Goal: Information Seeking & Learning: Learn about a topic

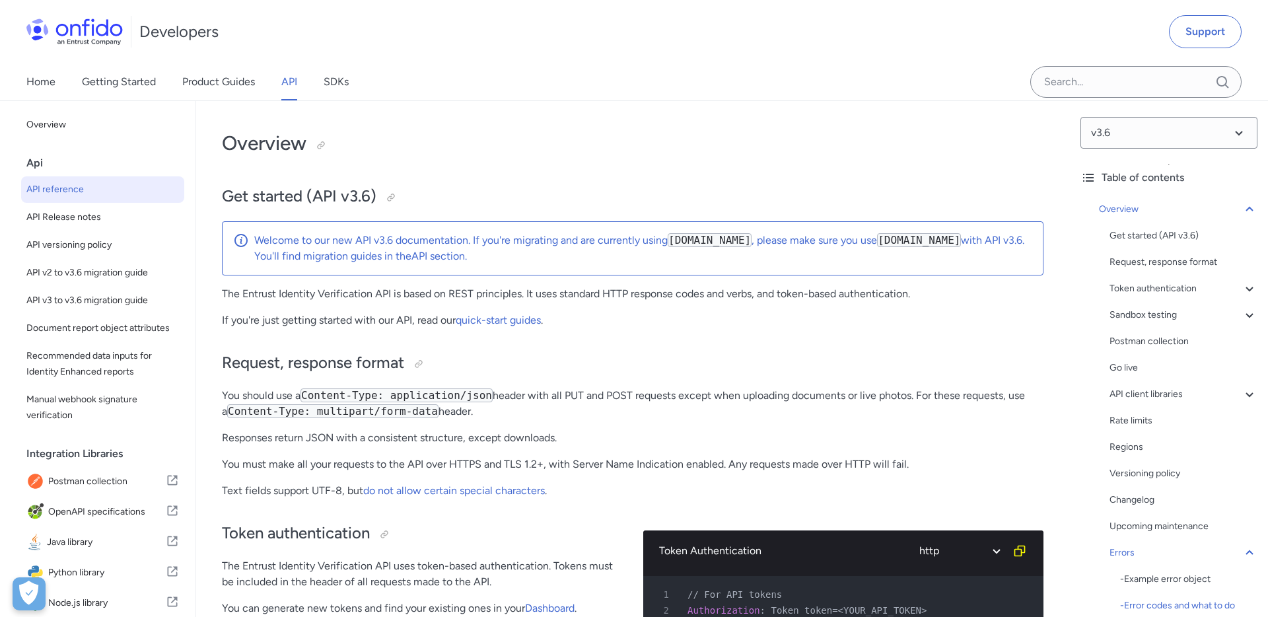
select select "http"
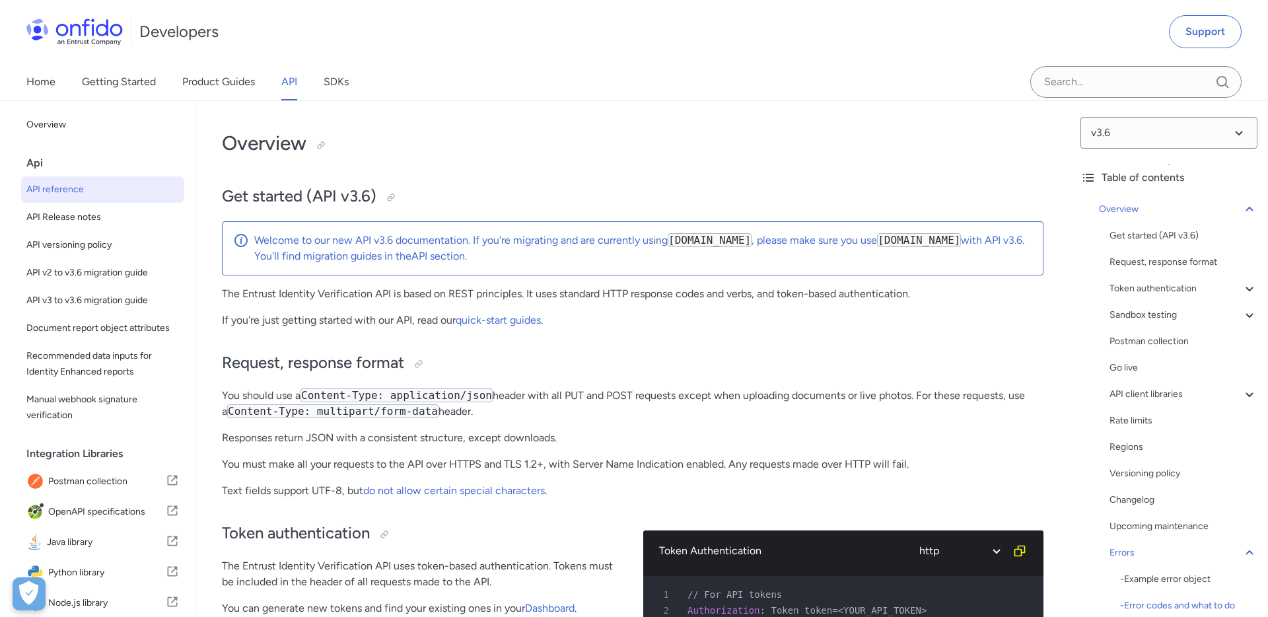
select select "http"
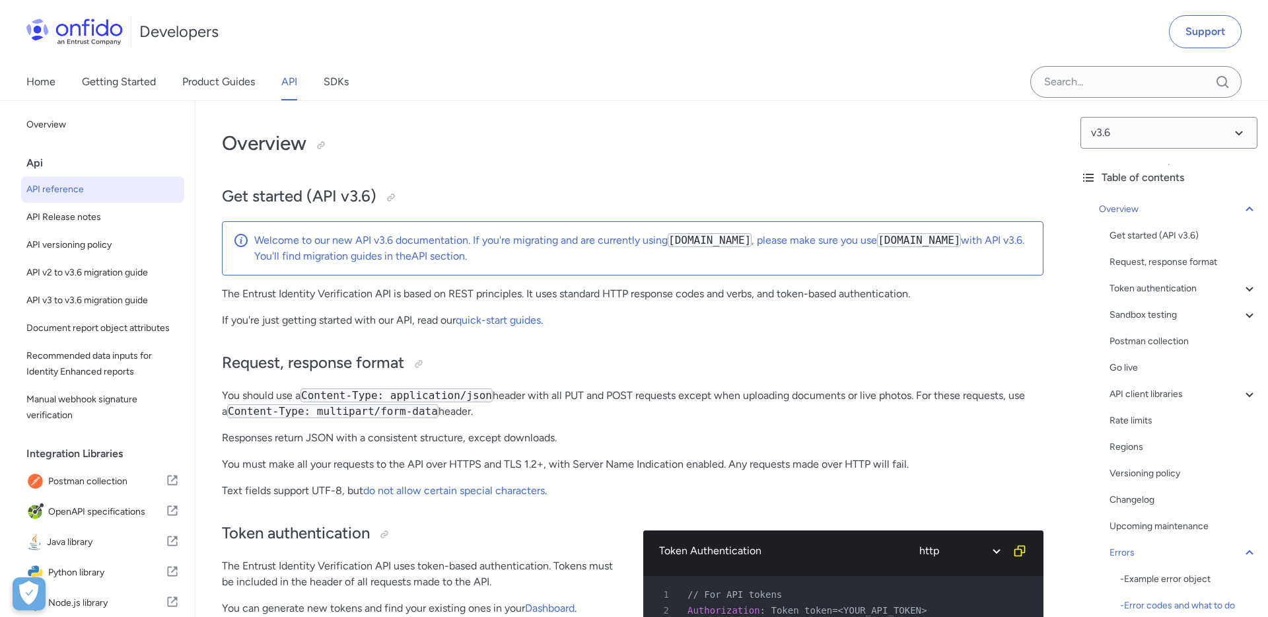
select select "http"
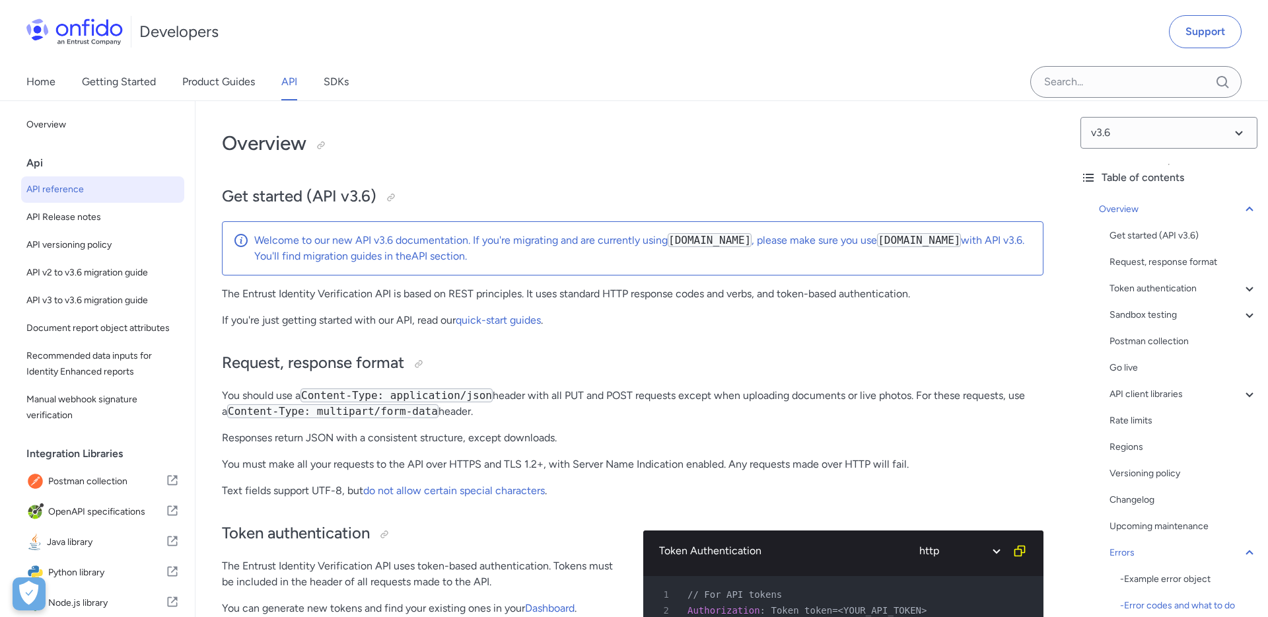
select select "http"
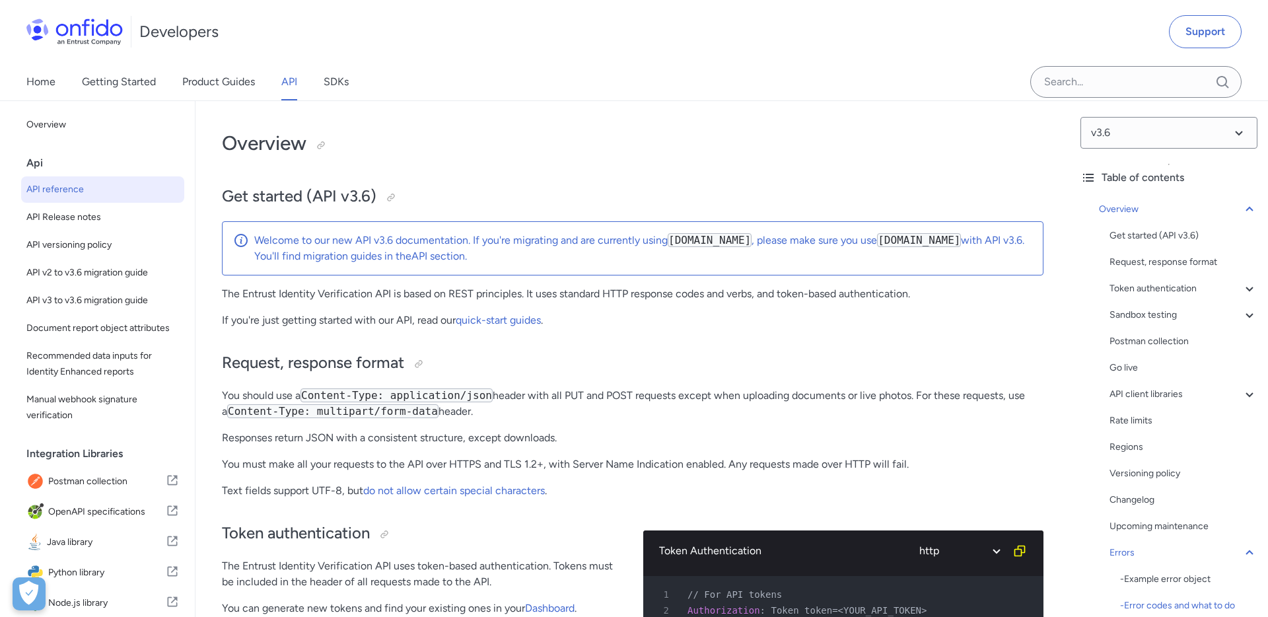
select select "http"
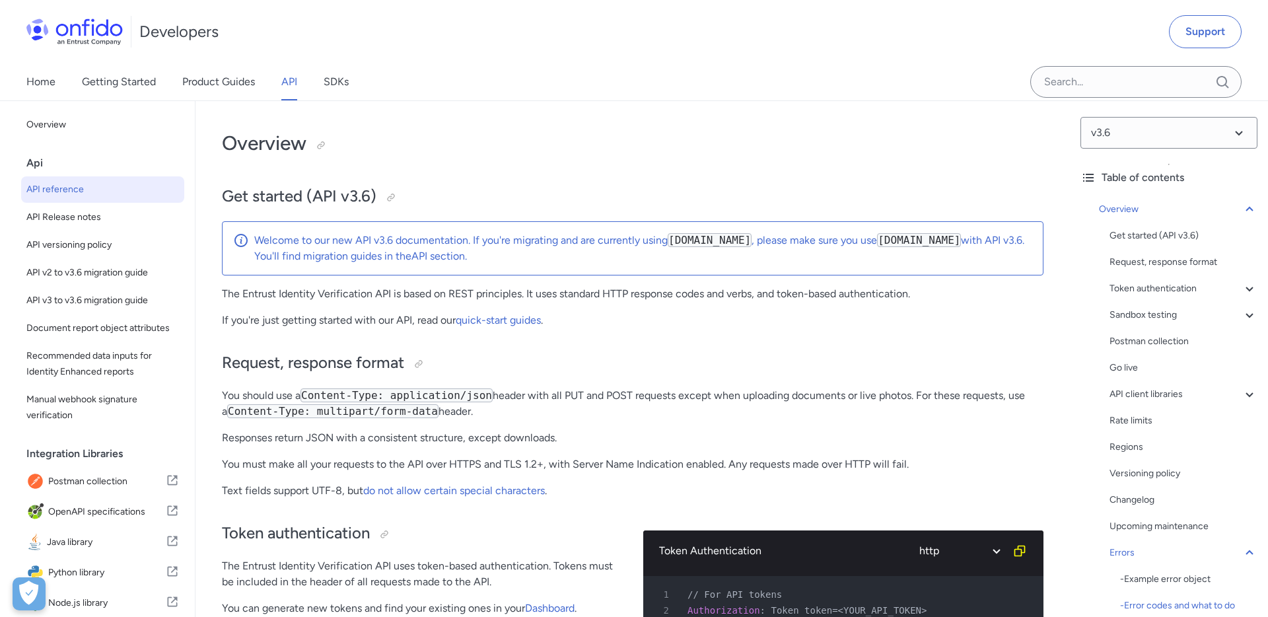
select select "http"
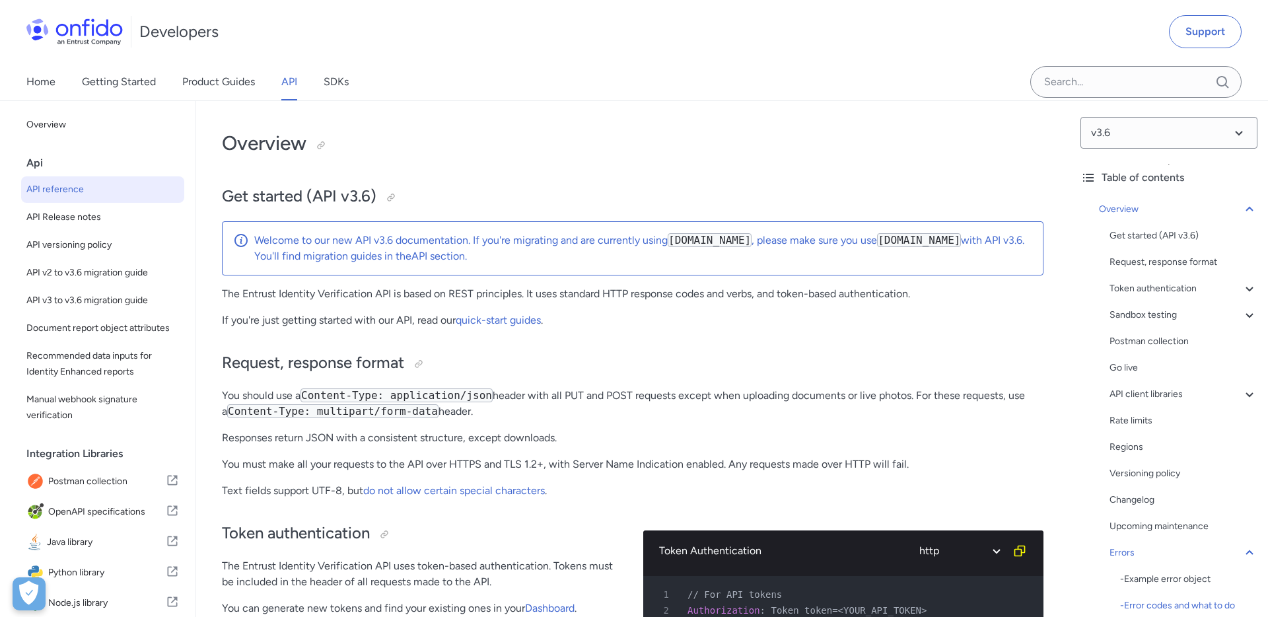
select select "http"
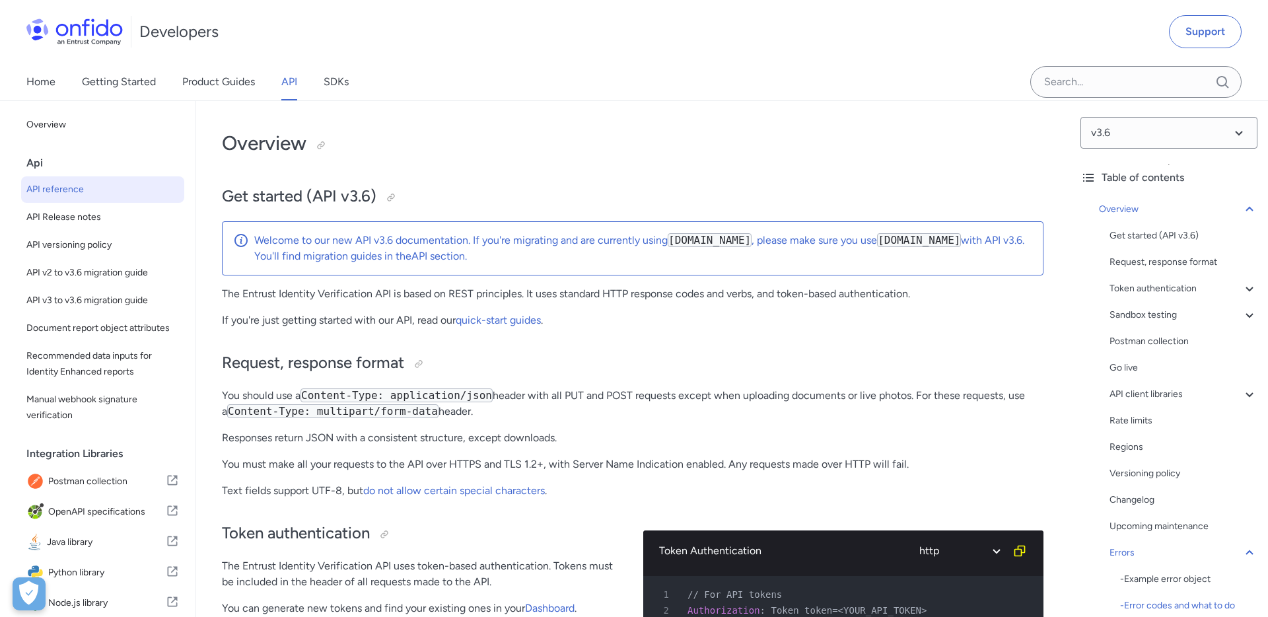
select select "http"
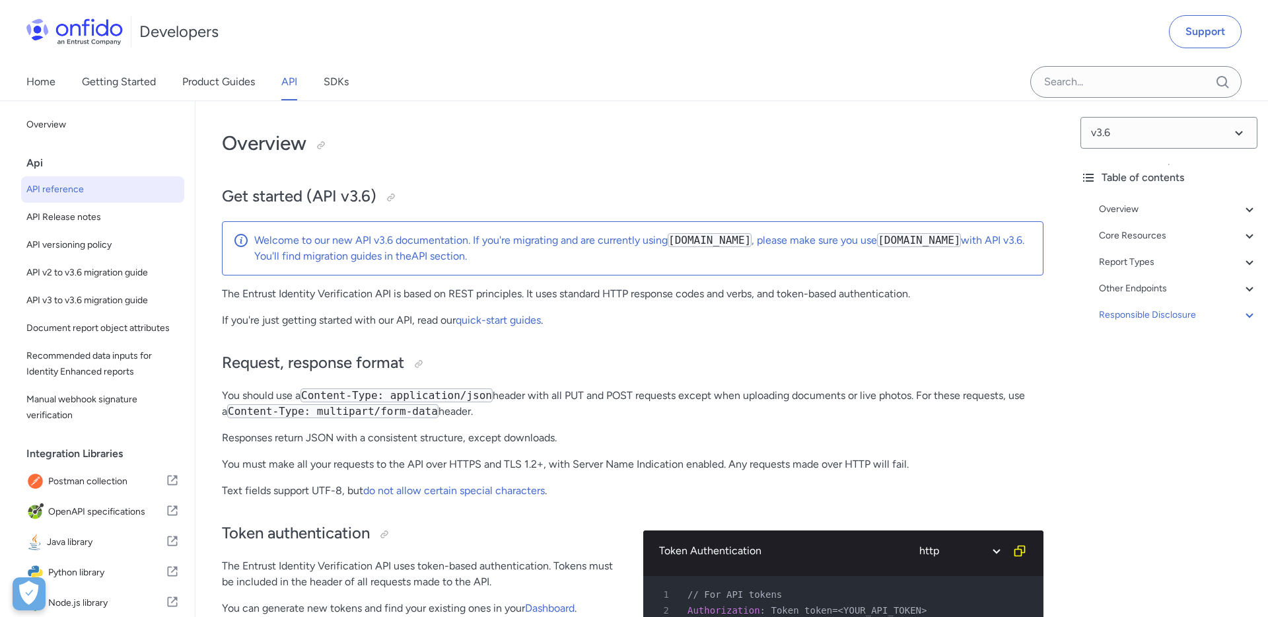
select select "http"
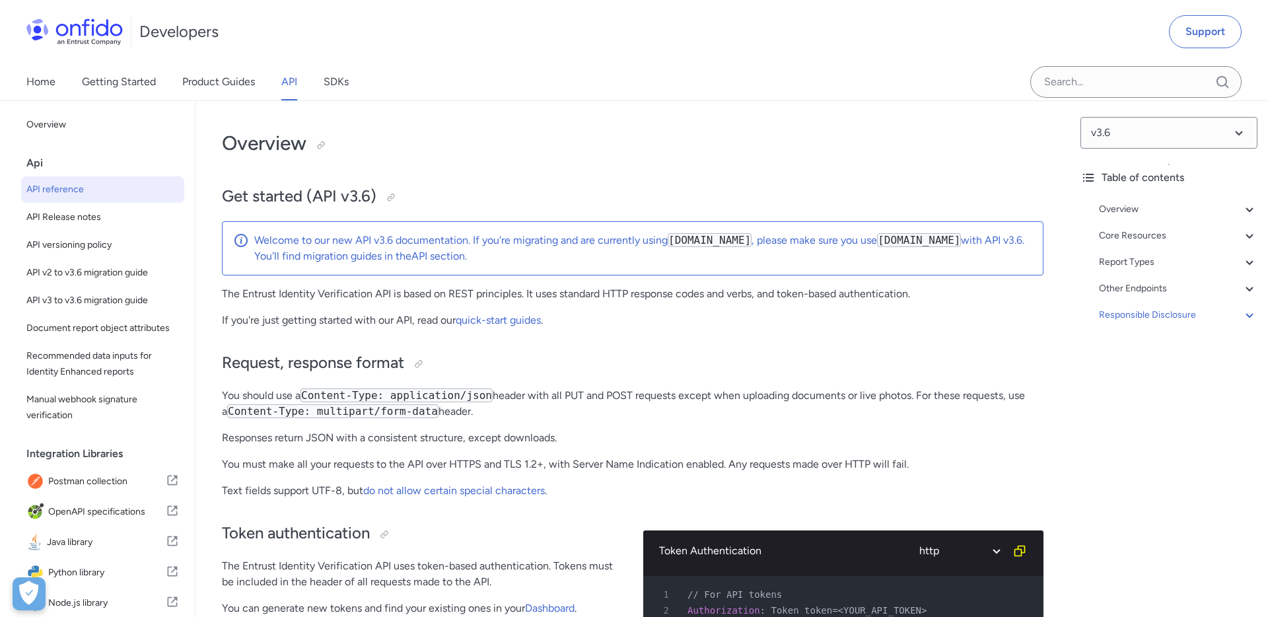
select select "http"
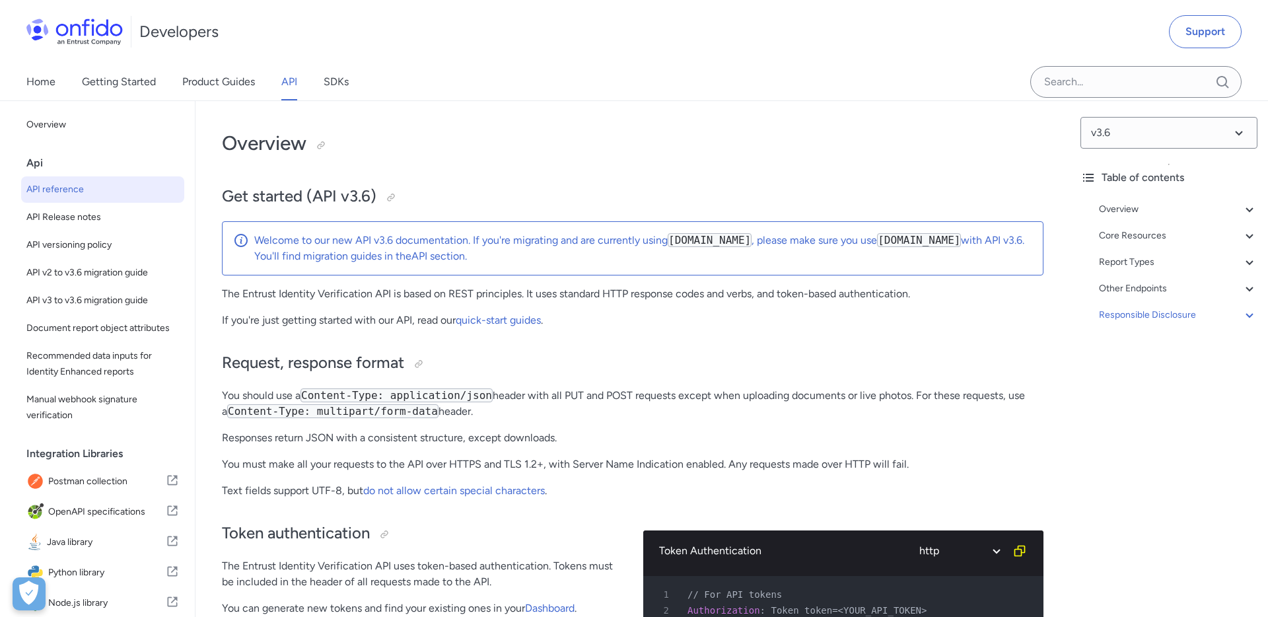
select select "http"
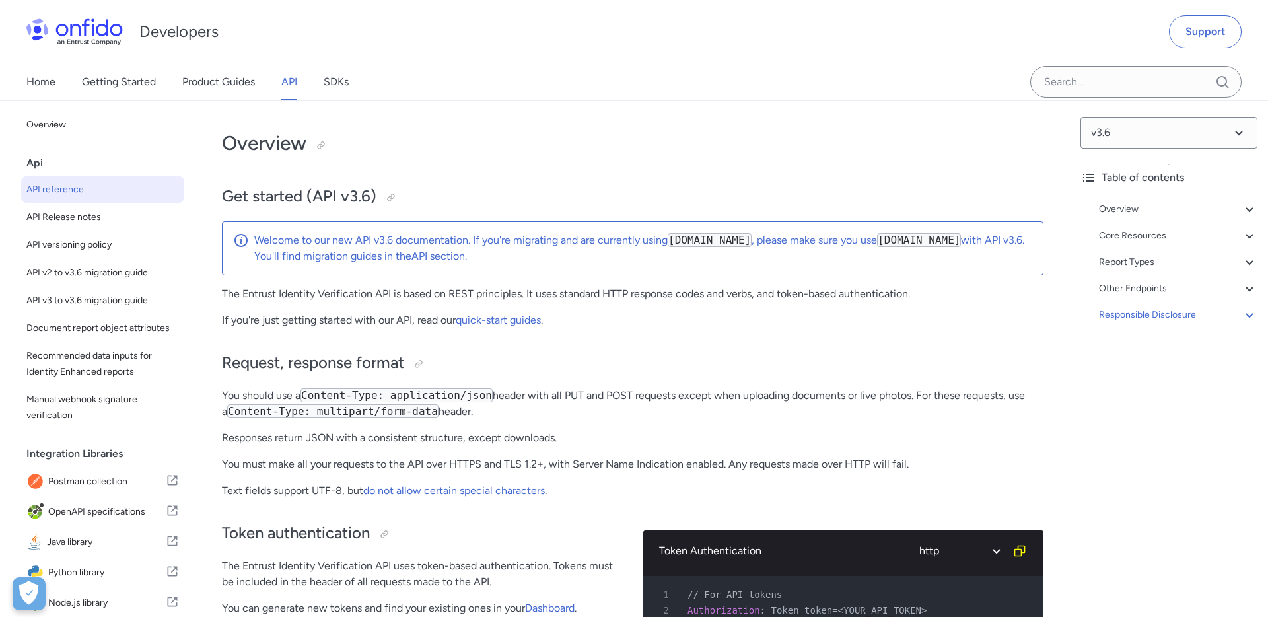
select select "http"
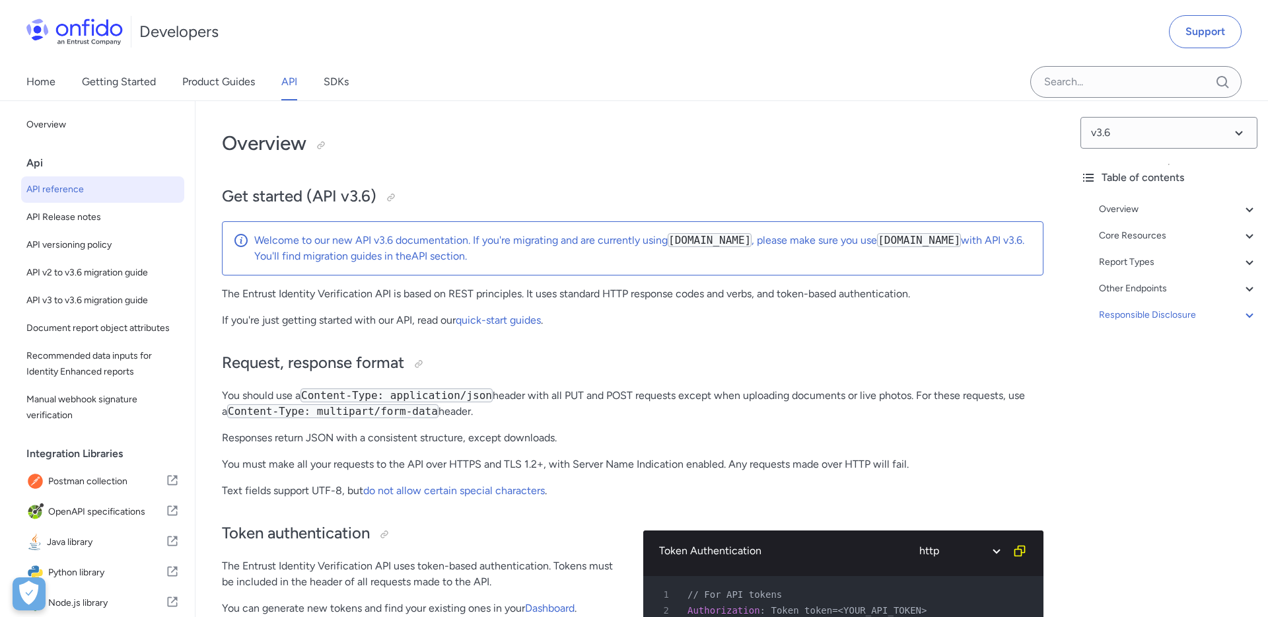
select select "http"
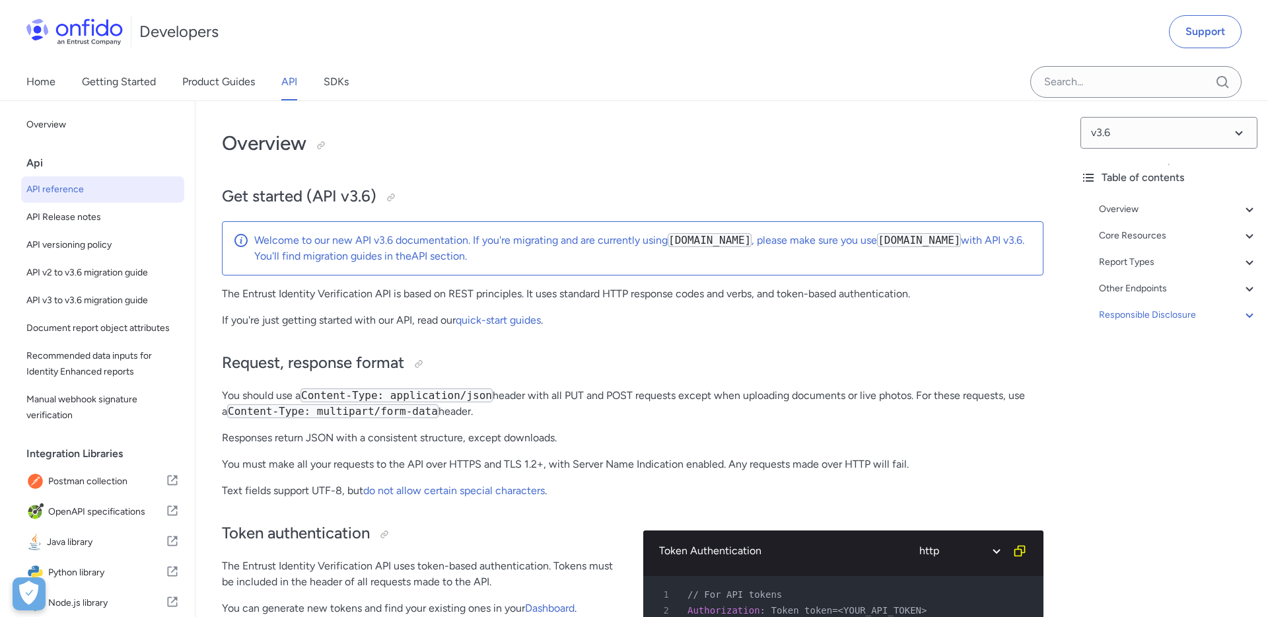
select select "http"
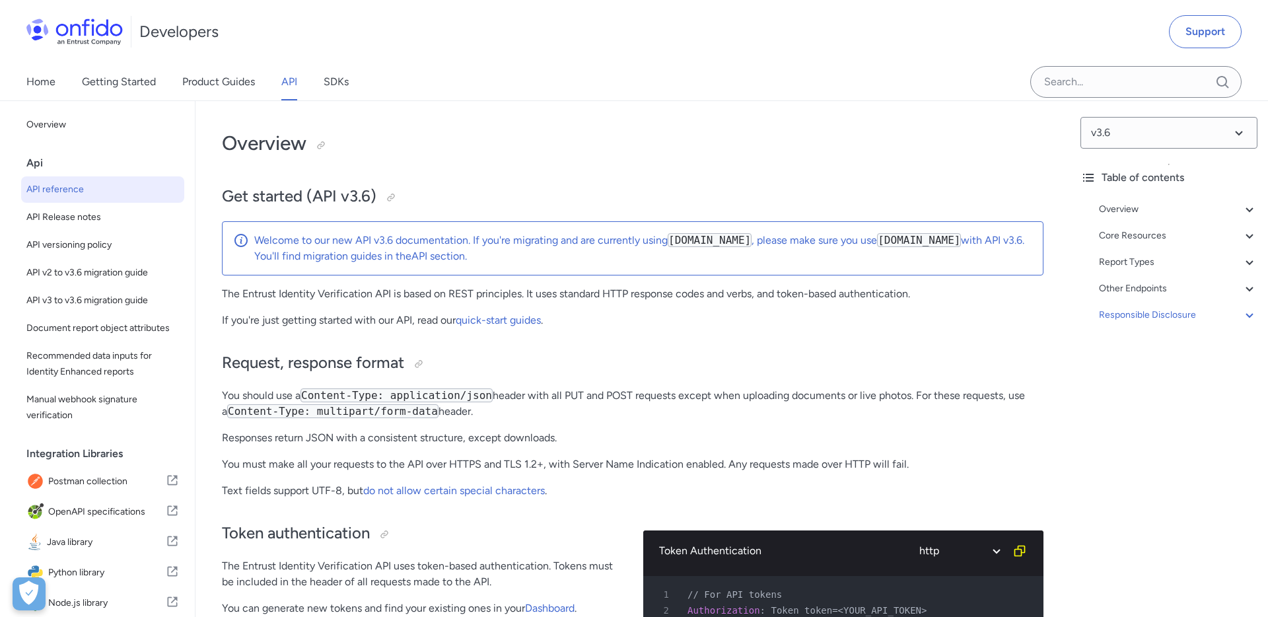
select select "http"
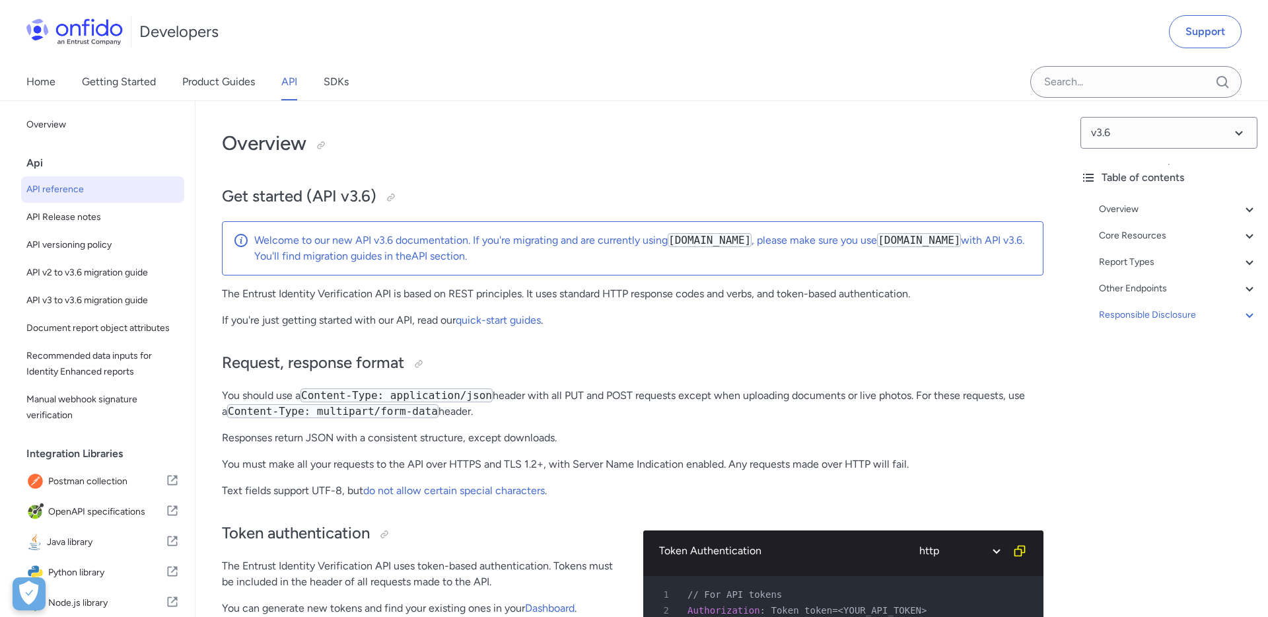
select select "http"
